Goal: Information Seeking & Learning: Learn about a topic

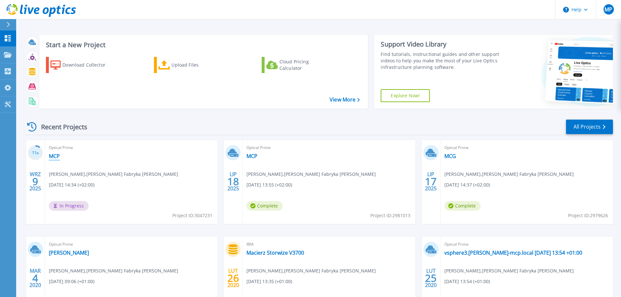
click at [56, 155] on link "MCP" at bounding box center [54, 156] width 11 height 6
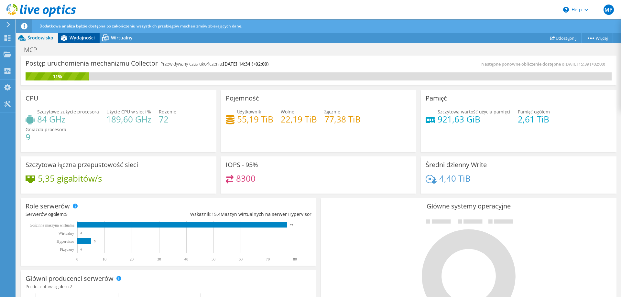
click at [83, 40] on span "Wydajności" at bounding box center [81, 38] width 25 height 6
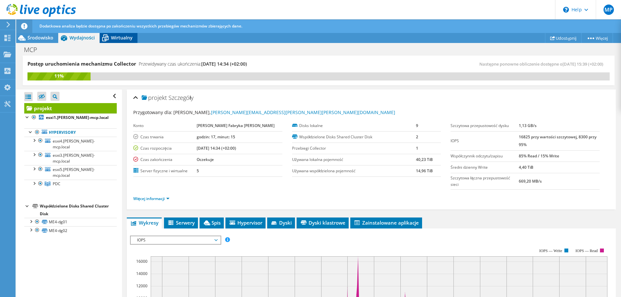
click at [108, 39] on icon at bounding box center [105, 37] width 11 height 11
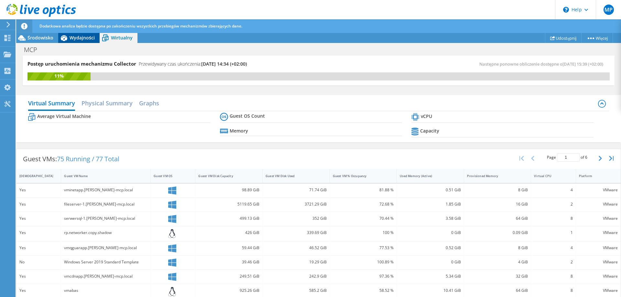
click at [68, 34] on icon at bounding box center [63, 37] width 11 height 11
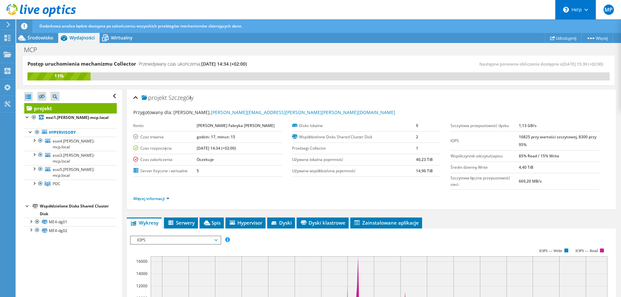
click at [581, 7] on div "\n Help" at bounding box center [575, 9] width 41 height 19
click at [604, 6] on div "MP" at bounding box center [607, 9] width 25 height 19
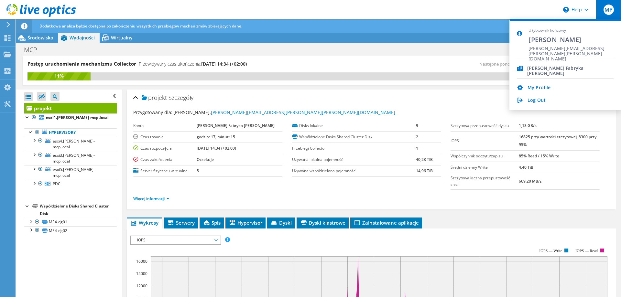
click at [602, 8] on div "MP" at bounding box center [607, 9] width 25 height 19
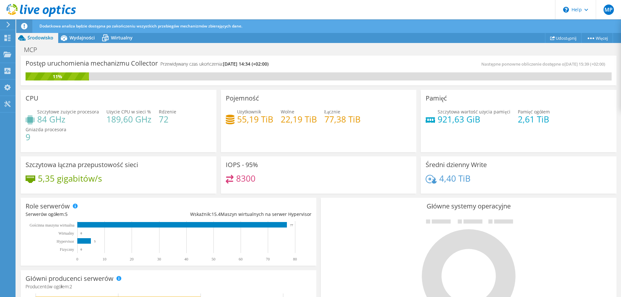
click at [49, 26] on span "Dodatkowa analiza będzie dostępna po zakończeniu wszystkich przebiegów mechaniz…" at bounding box center [140, 25] width 203 height 5
click at [52, 24] on span "Dodatkowa analiza będzie dostępna po zakończeniu wszystkich przebiegów mechaniz…" at bounding box center [140, 25] width 203 height 5
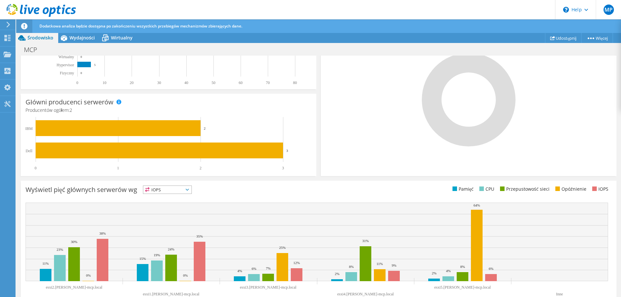
scroll to position [190, 0]
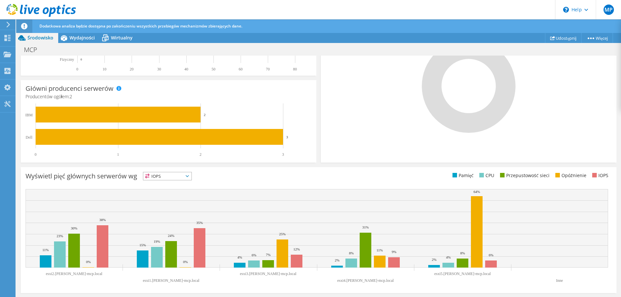
click at [160, 176] on span "IOPS" at bounding box center [167, 176] width 48 height 8
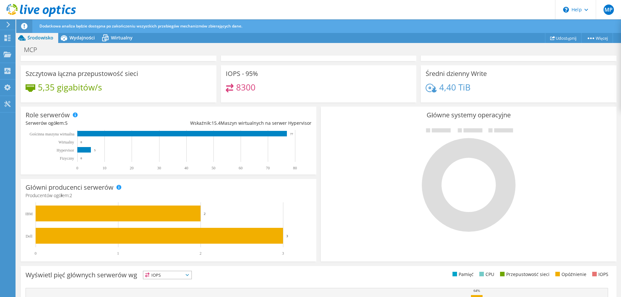
scroll to position [0, 0]
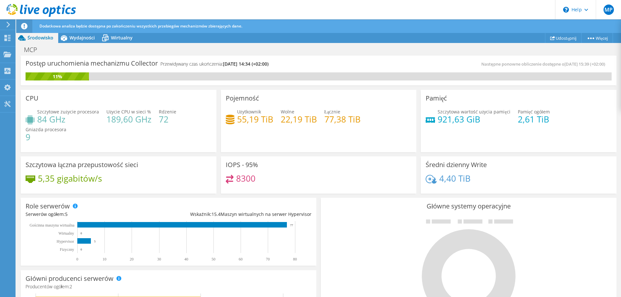
click at [19, 27] on div at bounding box center [24, 26] width 16 height 14
click at [21, 10] on use at bounding box center [40, 10] width 69 height 13
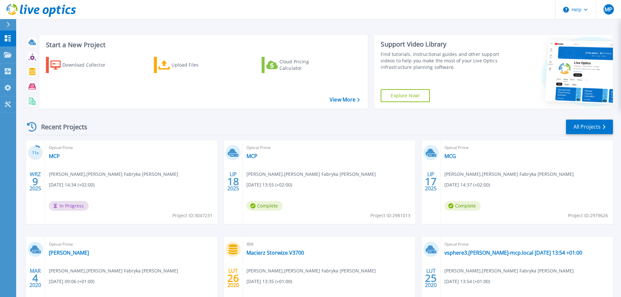
click at [114, 129] on div "Recent Projects All Projects" at bounding box center [319, 127] width 588 height 16
click at [102, 125] on div "Recent Projects All Projects" at bounding box center [319, 127] width 588 height 16
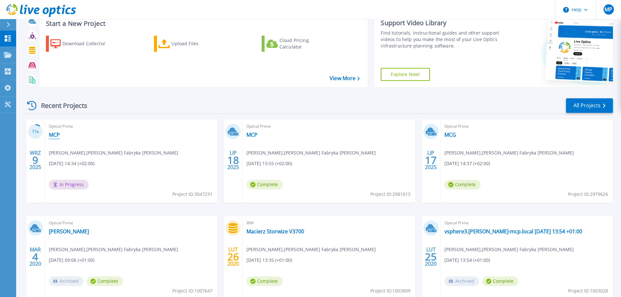
scroll to position [33, 0]
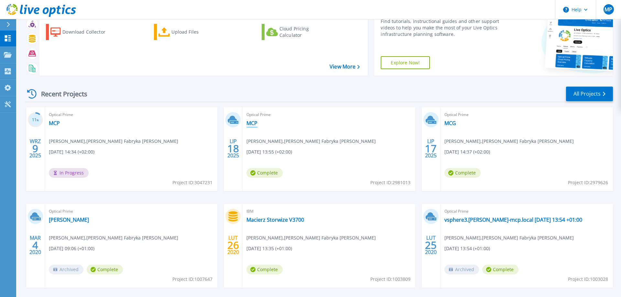
click at [253, 123] on link "MCP" at bounding box center [251, 123] width 11 height 6
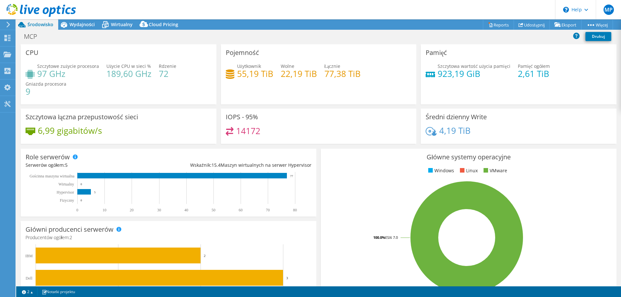
select select "EUFrankfurt"
select select "EUR"
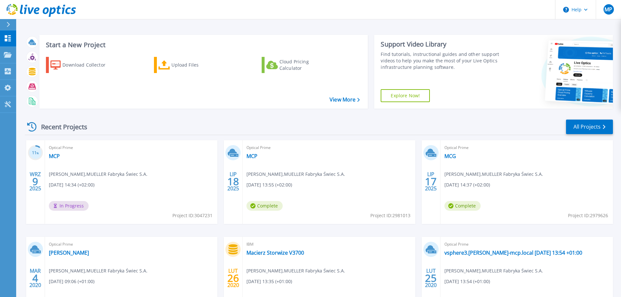
click at [56, 152] on div "Optical Prime MCP [PERSON_NAME] , [PERSON_NAME] Fabryka [PERSON_NAME][DATE] 14:…" at bounding box center [131, 182] width 172 height 84
click at [58, 159] on link "MCP" at bounding box center [54, 156] width 11 height 6
